Goal: Browse casually: Explore the website without a specific task or goal

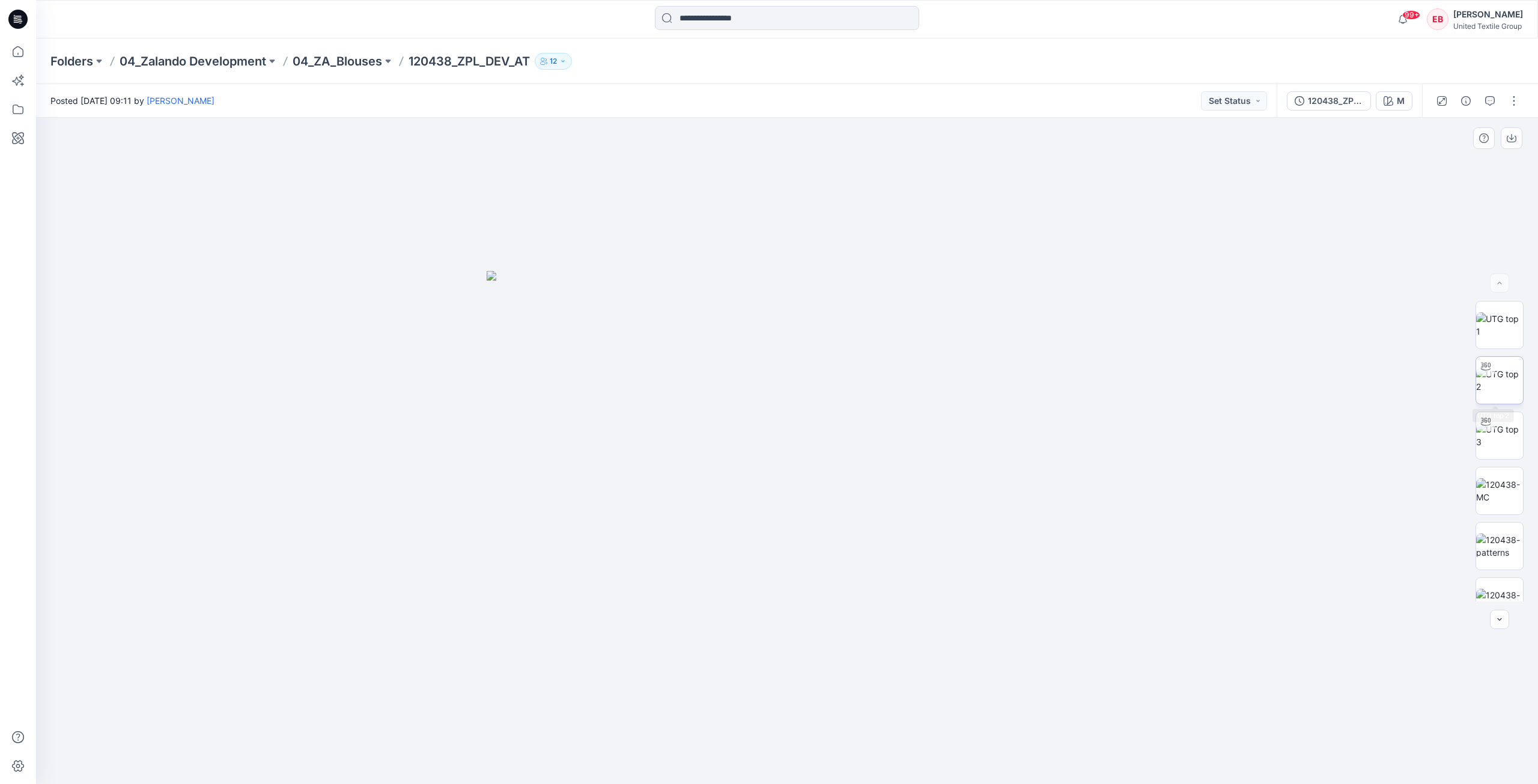
click at [1519, 378] on img at bounding box center [1500, 380] width 47 height 25
drag, startPoint x: 944, startPoint y: 742, endPoint x: 912, endPoint y: 730, distance: 34.2
click at [915, 737] on icon at bounding box center [788, 748] width 363 height 45
drag, startPoint x: 940, startPoint y: 751, endPoint x: 722, endPoint y: 318, distance: 484.8
click at [873, 740] on icon at bounding box center [788, 748] width 363 height 45
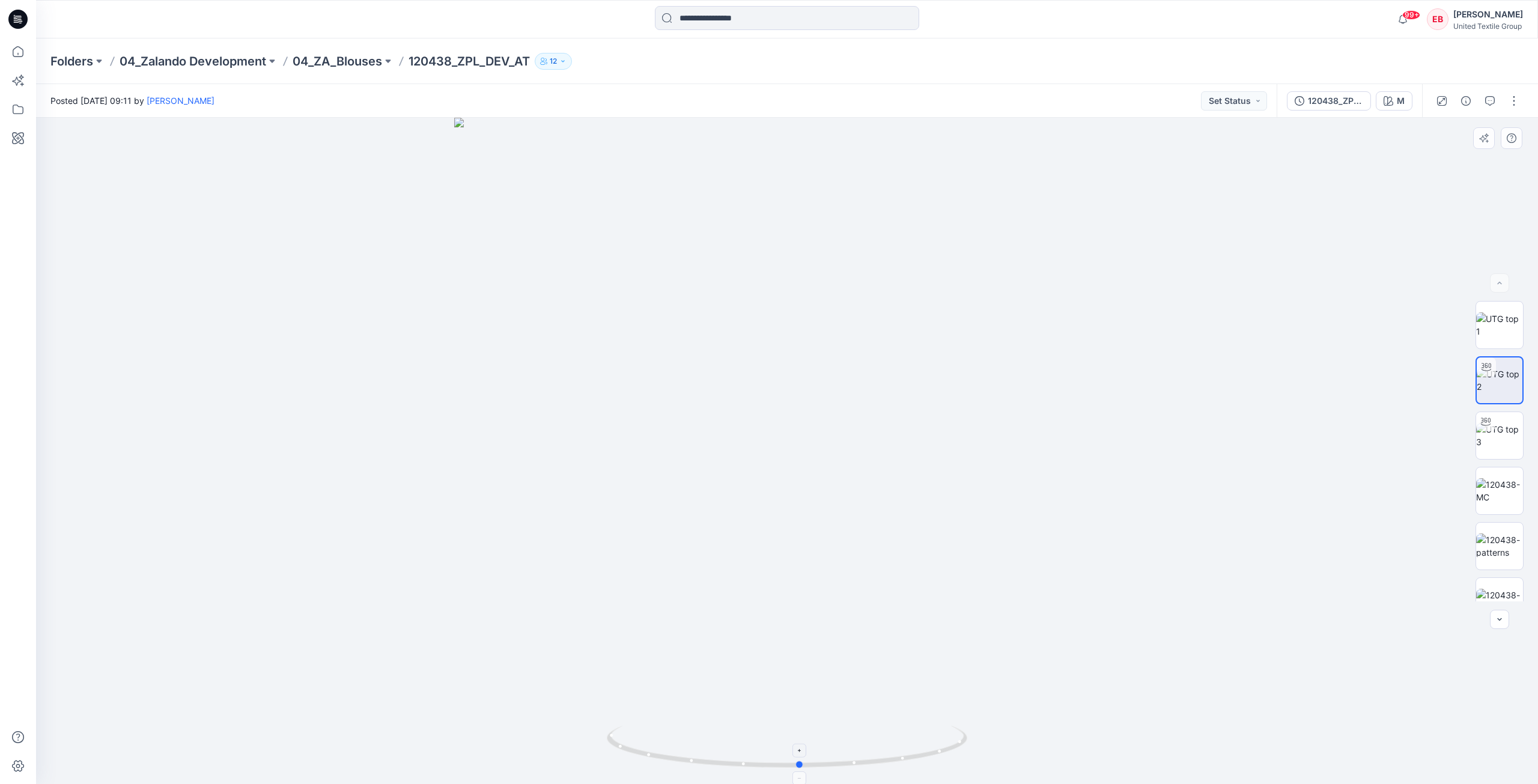
drag, startPoint x: 805, startPoint y: 770, endPoint x: 913, endPoint y: 752, distance: 109.5
click at [913, 752] on icon at bounding box center [788, 748] width 363 height 45
click at [1504, 386] on img at bounding box center [1500, 380] width 47 height 25
click at [947, 730] on icon at bounding box center [788, 748] width 363 height 45
click at [1491, 497] on img at bounding box center [1500, 490] width 22 height 12
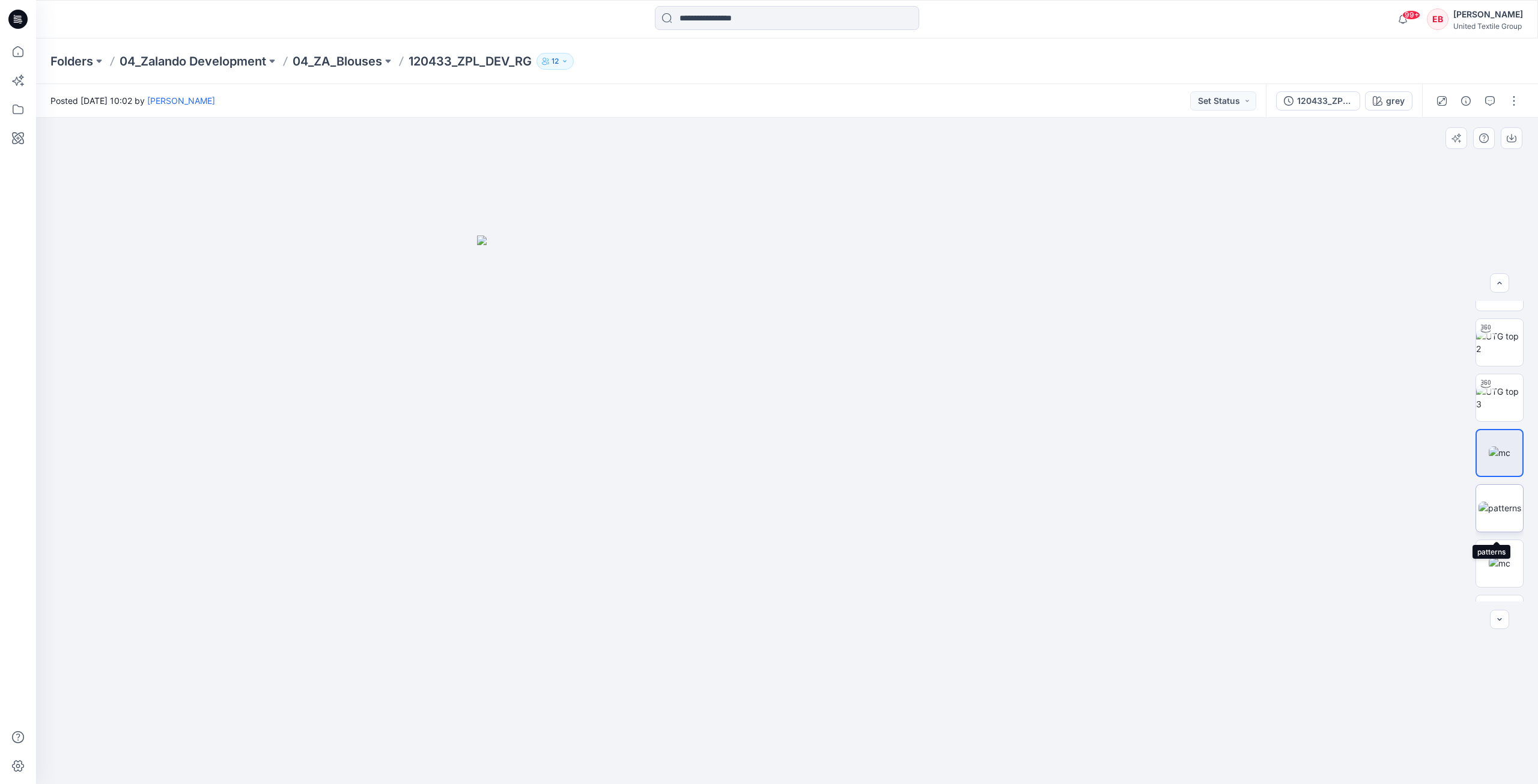
scroll to position [79, 0]
click at [1494, 528] on img at bounding box center [1500, 521] width 22 height 12
click at [1500, 393] on img at bounding box center [1500, 380] width 47 height 25
click at [1495, 436] on img at bounding box center [1500, 435] width 47 height 25
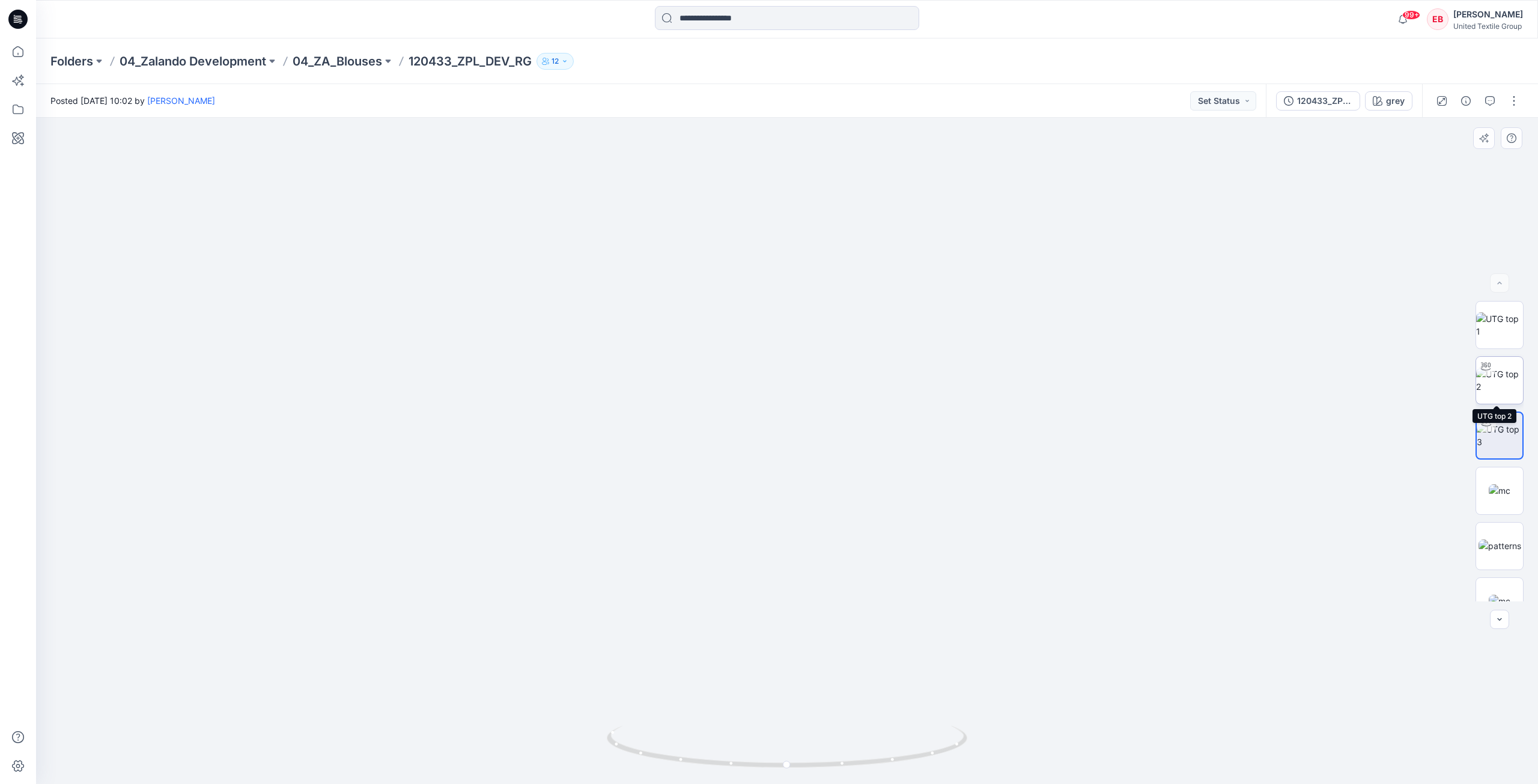
click at [1512, 386] on img at bounding box center [1500, 380] width 47 height 25
